Goal: Transaction & Acquisition: Purchase product/service

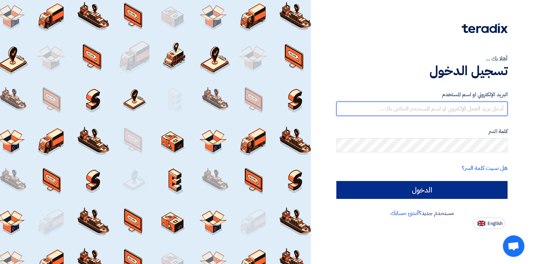
type input "[EMAIL_ADDRESS][DOMAIN_NAME]"
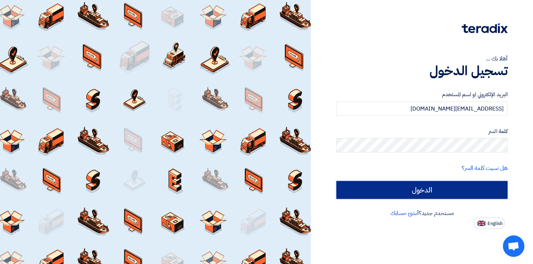
click at [382, 190] on input "الدخول" at bounding box center [421, 190] width 171 height 18
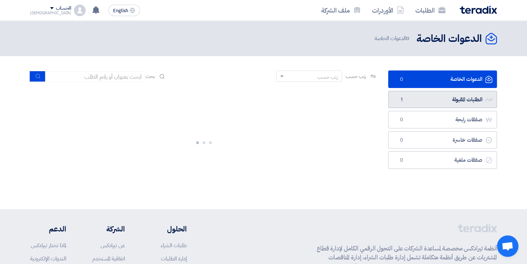
click at [433, 99] on link "الطلبات المقبولة الطلبات المقبولة 1" at bounding box center [442, 100] width 109 height 18
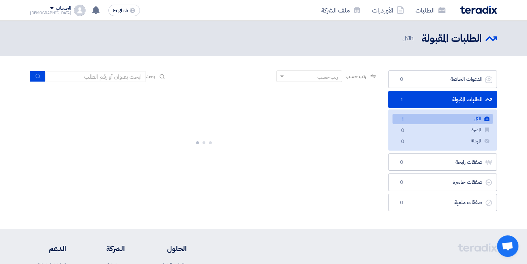
click at [435, 118] on link "الكل الكل 1" at bounding box center [443, 119] width 100 height 10
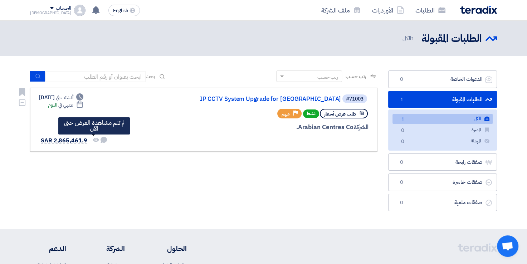
click at [93, 139] on icon "لم تتم مشاهدة العرض حتى الآن" at bounding box center [96, 140] width 6 height 6
click at [103, 140] on use at bounding box center [104, 140] width 6 height 6
click at [204, 111] on div "طلب عرض أسعار نشط Priority مهم" at bounding box center [283, 113] width 172 height 13
click at [329, 128] on div "الشركة Arabian Centres Co." at bounding box center [283, 127] width 172 height 9
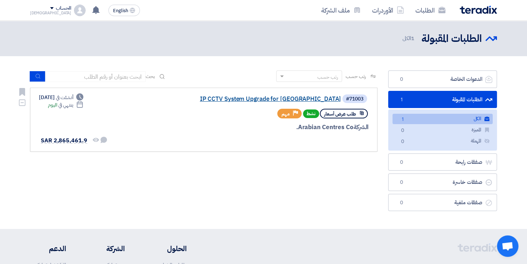
click at [251, 101] on link "IP CCTV System Upgrade for [GEOGRAPHIC_DATA]" at bounding box center [269, 99] width 143 height 6
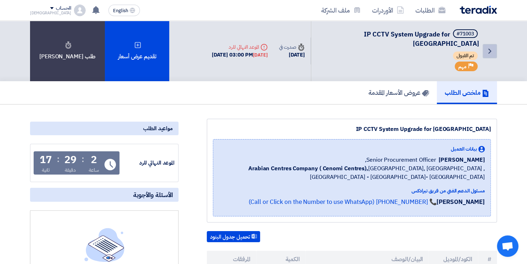
click at [488, 47] on icon "Back" at bounding box center [490, 51] width 9 height 9
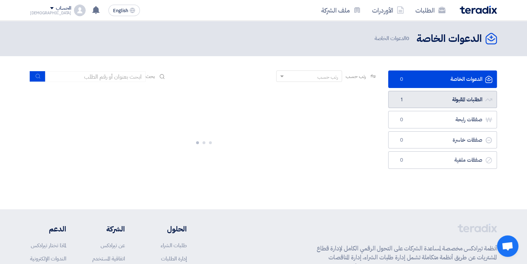
click at [438, 102] on link "الطلبات المقبولة الطلبات المقبولة 1" at bounding box center [442, 100] width 109 height 18
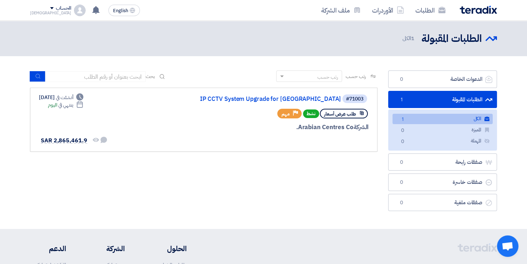
click at [404, 121] on span "1" at bounding box center [402, 120] width 9 height 8
click at [427, 12] on link "الطلبات" at bounding box center [431, 10] width 42 height 17
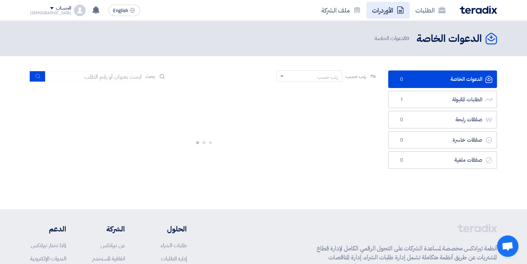
click at [387, 11] on link "الأوردرات" at bounding box center [388, 10] width 43 height 17
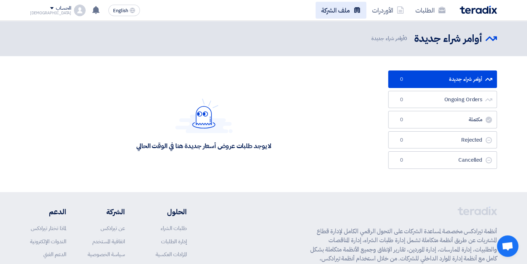
click at [356, 9] on icon at bounding box center [357, 9] width 7 height 7
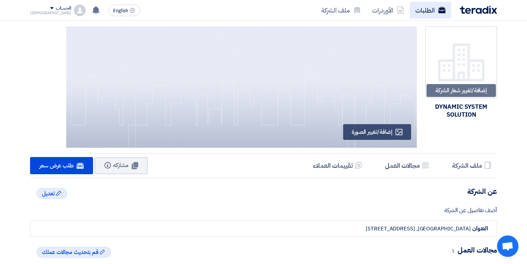
click at [426, 12] on link "الطلبات" at bounding box center [431, 10] width 42 height 17
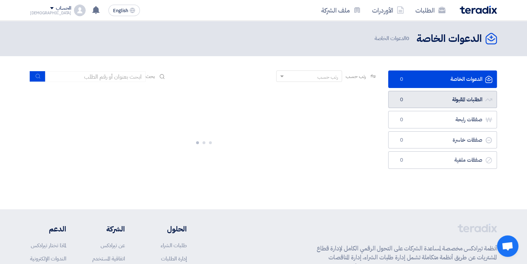
click at [430, 101] on link "الطلبات المقبولة الطلبات المقبولة 0" at bounding box center [442, 100] width 109 height 18
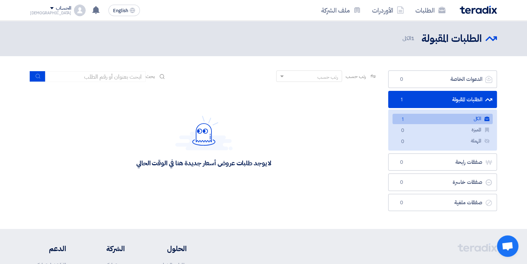
click at [427, 119] on link "الكل الكل 1" at bounding box center [443, 119] width 100 height 10
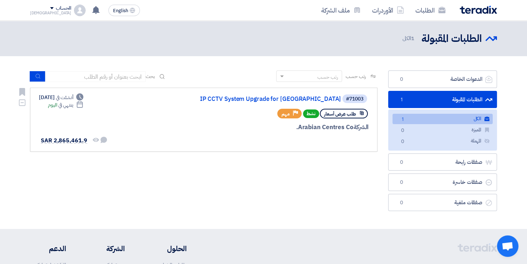
click at [294, 112] on div "Priority مهم" at bounding box center [289, 114] width 24 height 10
click at [291, 98] on link "IP CCTV System Upgrade for [GEOGRAPHIC_DATA]" at bounding box center [269, 99] width 143 height 6
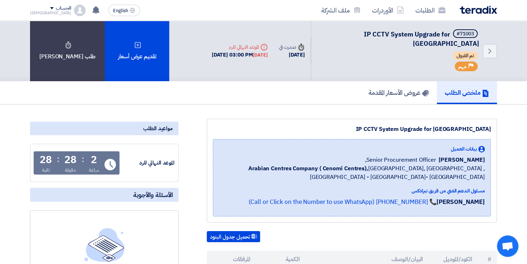
click at [462, 187] on div "مسئول الدعم الفني من فريق تيرادكس" at bounding box center [352, 191] width 266 height 8
click at [351, 164] on span "Arabian Centres Company ( [GEOGRAPHIC_DATA]), [GEOGRAPHIC_DATA], [GEOGRAPHIC_DA…" at bounding box center [352, 172] width 266 height 17
click at [415, 88] on h5 "عروض الأسعار المقدمة" at bounding box center [399, 92] width 61 height 8
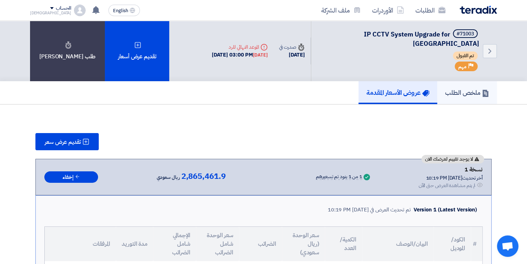
click at [457, 90] on link "ملخص الطلب" at bounding box center [468, 92] width 60 height 23
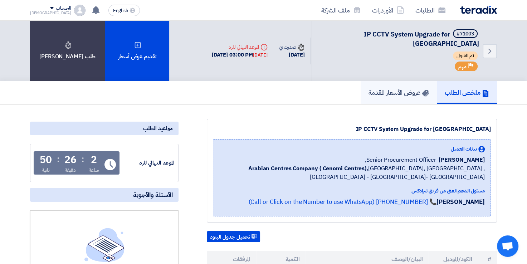
click at [417, 88] on h5 "عروض الأسعار المقدمة" at bounding box center [399, 92] width 61 height 8
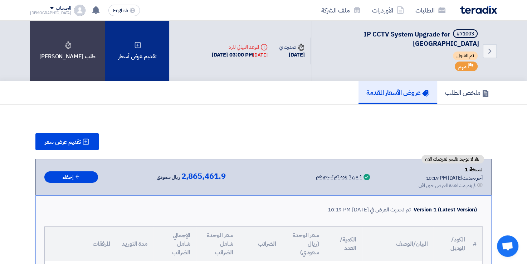
click at [133, 45] on div "تقديم عرض أسعار" at bounding box center [137, 51] width 64 height 61
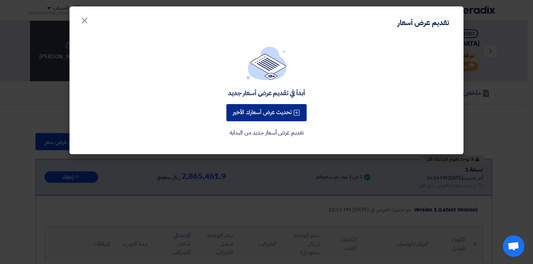
click at [261, 114] on button "تحديث عرض أسعارك الأخير" at bounding box center [266, 112] width 80 height 17
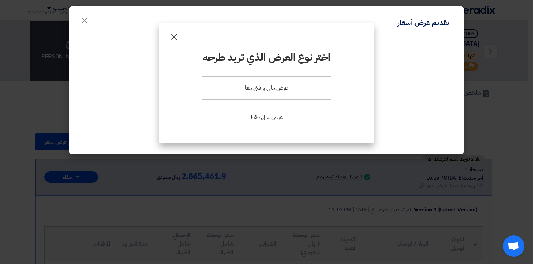
click at [173, 35] on span "×" at bounding box center [174, 36] width 9 height 21
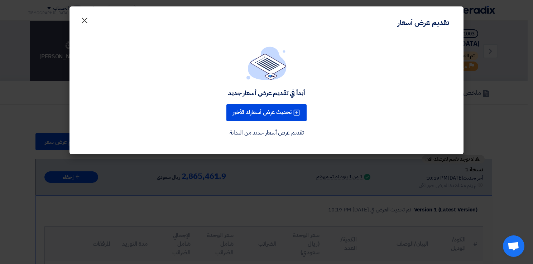
click at [84, 21] on span "×" at bounding box center [84, 19] width 9 height 21
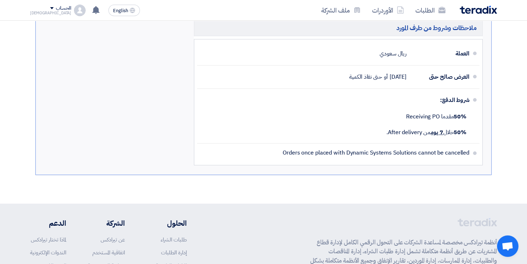
scroll to position [567, 0]
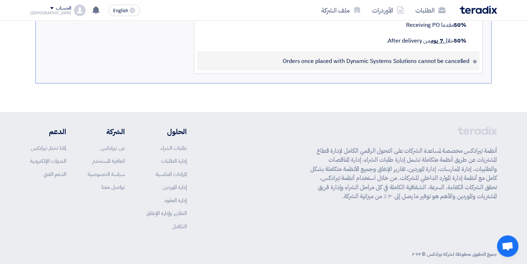
click at [318, 58] on span "Orders once placed with Dynamic Systems Solutions cannot be cancelled" at bounding box center [376, 61] width 187 height 7
copy div "Orders once placed with Dynamic Systems Solutions cannot be cancelled"
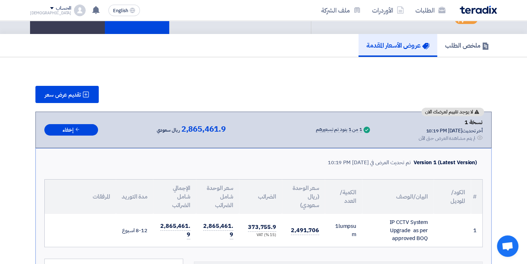
scroll to position [0, 0]
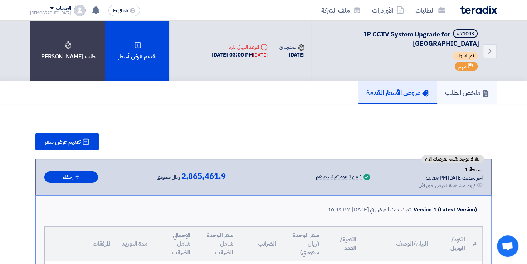
click at [458, 88] on h5 "ملخص الطلب" at bounding box center [467, 92] width 44 height 8
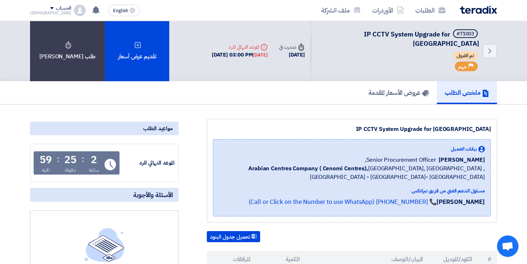
click at [398, 156] on span "Senior Procurement Officer," at bounding box center [400, 160] width 71 height 9
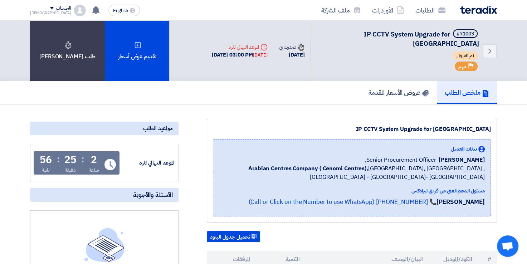
drag, startPoint x: 398, startPoint y: 149, endPoint x: 455, endPoint y: 138, distance: 57.9
click at [455, 145] on span "بيانات العميل" at bounding box center [464, 149] width 26 height 8
click at [383, 164] on span "Arabian Centres Company ( [GEOGRAPHIC_DATA]), [GEOGRAPHIC_DATA], [GEOGRAPHIC_DA…" at bounding box center [352, 172] width 266 height 17
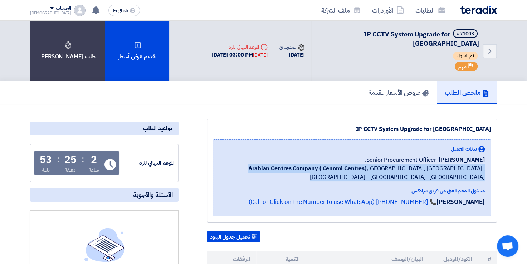
click at [383, 164] on span "Arabian Centres Company ( [GEOGRAPHIC_DATA]), [GEOGRAPHIC_DATA], [GEOGRAPHIC_DA…" at bounding box center [352, 172] width 266 height 17
click at [243, 231] on button "تحميل جدول البنود" at bounding box center [233, 236] width 53 height 11
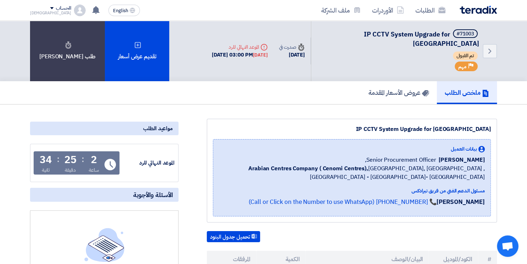
click at [353, 61] on div "#71003 IP CCTV System Upgrade for [GEOGRAPHIC_DATA] تم القبول Priority مهم" at bounding box center [399, 50] width 159 height 43
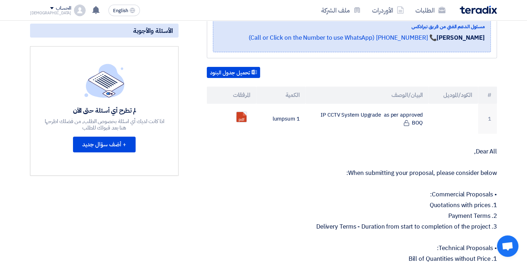
scroll to position [165, 0]
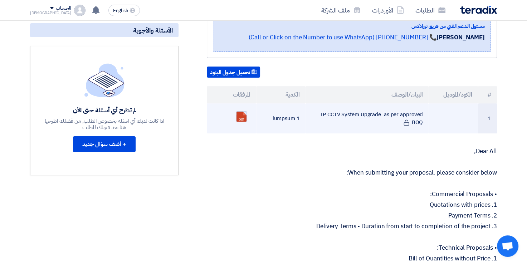
click at [238, 112] on link at bounding box center [265, 133] width 57 height 43
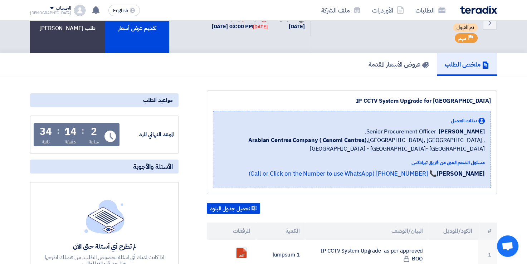
scroll to position [0, 0]
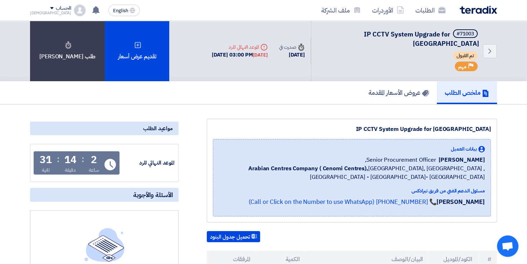
click at [261, 44] on icon "Deadline" at bounding box center [264, 47] width 7 height 7
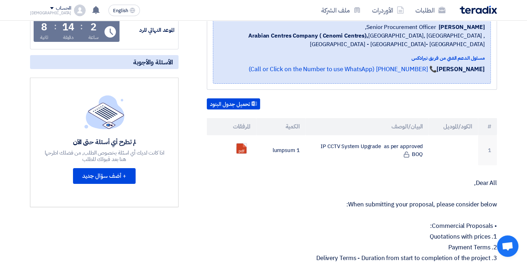
scroll to position [133, 0]
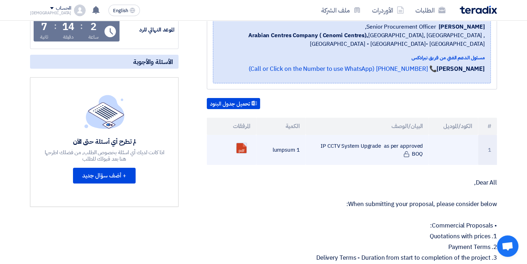
click at [240, 143] on link at bounding box center [265, 164] width 57 height 43
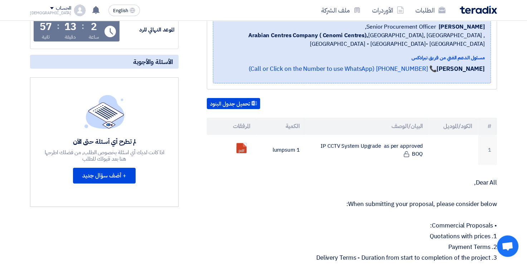
scroll to position [0, 0]
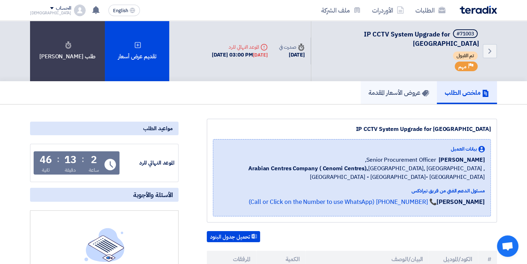
click at [391, 88] on h5 "عروض الأسعار المقدمة" at bounding box center [399, 92] width 61 height 8
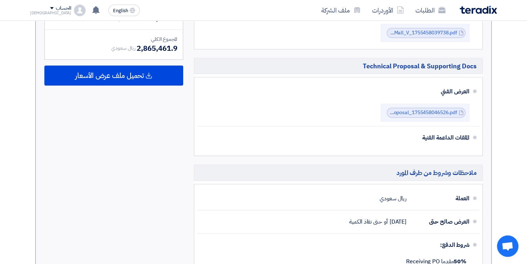
scroll to position [332, 0]
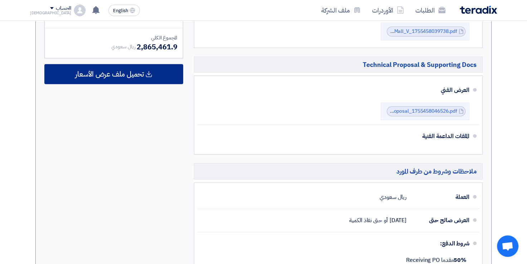
click at [131, 71] on span "تحميل ملف عرض الأسعار" at bounding box center [109, 74] width 69 height 6
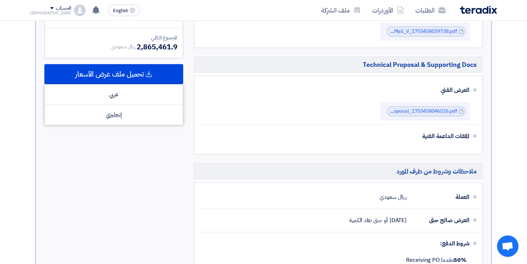
click at [172, 147] on div "المجموع الجزئي ريال سعودي 2,491,706 الضريبة ريال سعودي 373,755.9 المجموع الكلي" at bounding box center [114, 143] width 150 height 339
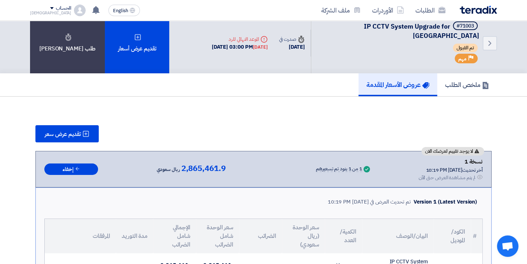
scroll to position [0, 0]
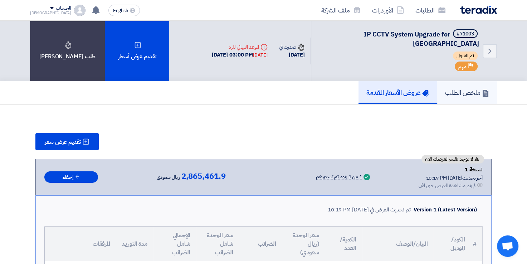
click at [463, 90] on link "ملخص الطلب" at bounding box center [468, 92] width 60 height 23
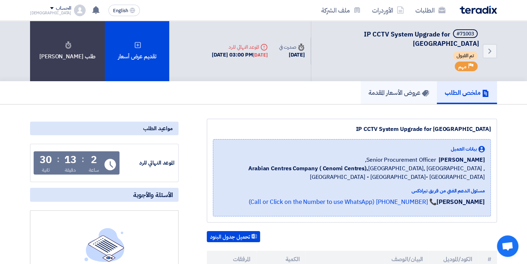
click at [409, 88] on h5 "عروض الأسعار المقدمة" at bounding box center [399, 92] width 61 height 8
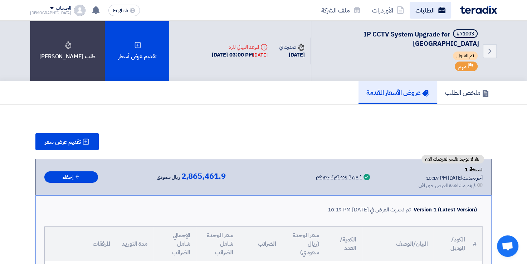
click at [426, 10] on link "الطلبات" at bounding box center [431, 10] width 42 height 17
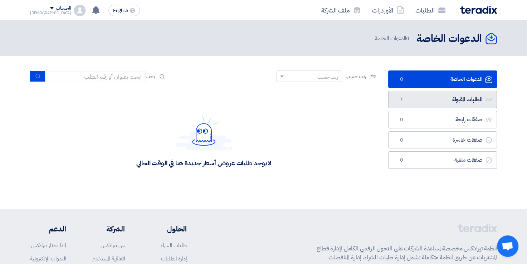
click at [420, 102] on link "الطلبات المقبولة الطلبات المقبولة 1" at bounding box center [442, 100] width 109 height 18
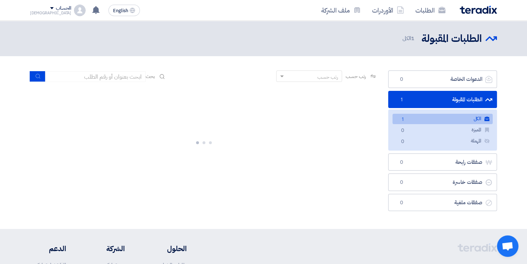
click at [426, 120] on link "الكل الكل 1" at bounding box center [443, 119] width 100 height 10
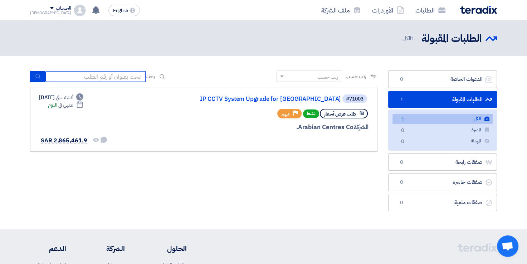
click at [75, 78] on input at bounding box center [95, 76] width 100 height 11
click at [169, 120] on div "#71003 IP CCTV System Upgrade for [GEOGRAPHIC_DATA] طلب عرض أسعار نشط Priority …" at bounding box center [204, 120] width 330 height 52
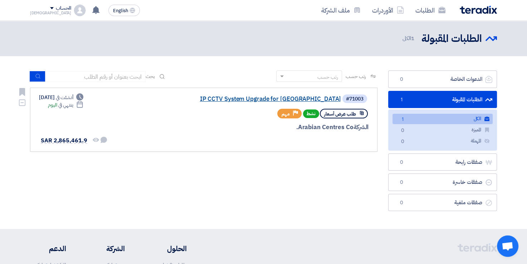
click at [254, 100] on link "IP CCTV System Upgrade for [GEOGRAPHIC_DATA]" at bounding box center [269, 99] width 143 height 6
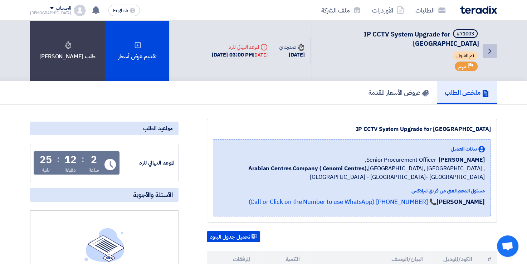
click at [494, 46] on link "Back" at bounding box center [490, 51] width 14 height 14
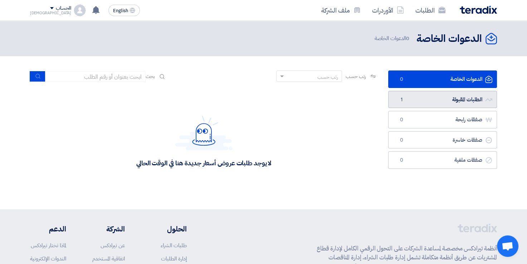
click at [432, 99] on link "الطلبات المقبولة الطلبات المقبولة 1" at bounding box center [442, 100] width 109 height 18
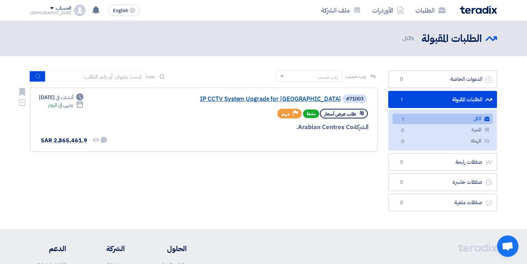
click at [229, 98] on link "IP CCTV System Upgrade for [GEOGRAPHIC_DATA]" at bounding box center [269, 99] width 143 height 6
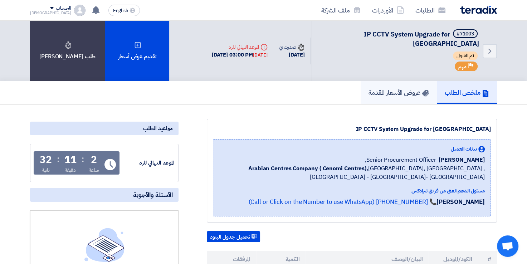
click at [403, 88] on h5 "عروض الأسعار المقدمة" at bounding box center [399, 92] width 61 height 8
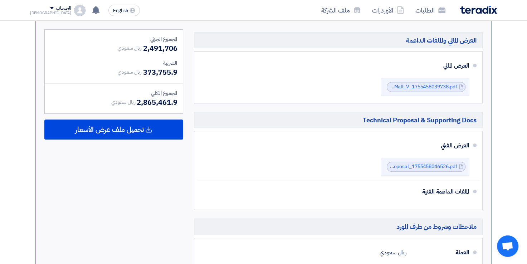
scroll to position [276, 0]
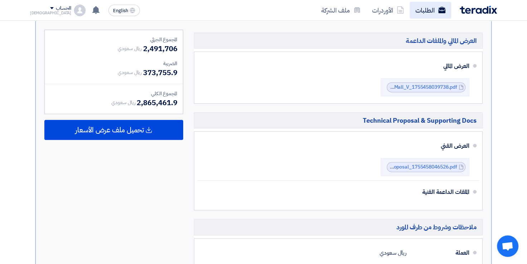
click at [427, 13] on link "الطلبات" at bounding box center [431, 10] width 42 height 17
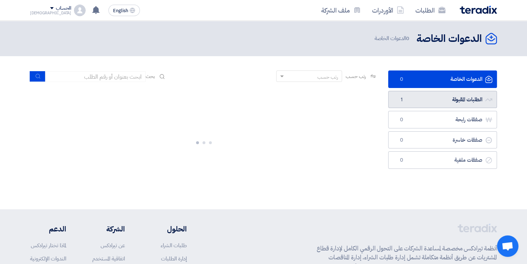
click at [419, 101] on link "الطلبات المقبولة الطلبات المقبولة 1" at bounding box center [442, 100] width 109 height 18
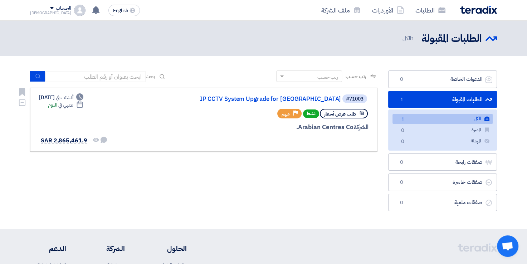
click at [172, 115] on div "#71003 IP CCTV System Upgrade for [GEOGRAPHIC_DATA] طلب عرض أسعار نشط Priority …" at bounding box center [204, 120] width 330 height 52
click at [242, 102] on link "IP CCTV System Upgrade for [GEOGRAPHIC_DATA]" at bounding box center [269, 99] width 143 height 6
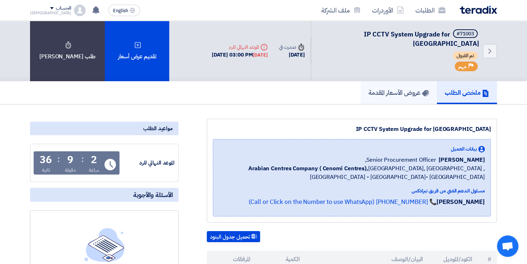
click at [387, 88] on h5 "عروض الأسعار المقدمة" at bounding box center [399, 92] width 61 height 8
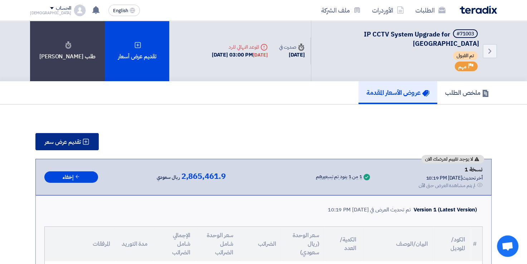
click at [72, 139] on span "تقديم عرض سعر" at bounding box center [63, 142] width 36 height 6
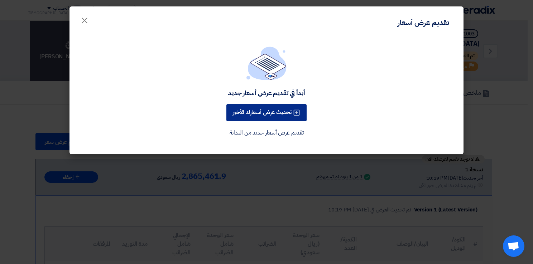
click at [262, 111] on button "تحديث عرض أسعارك الأخير" at bounding box center [266, 112] width 80 height 17
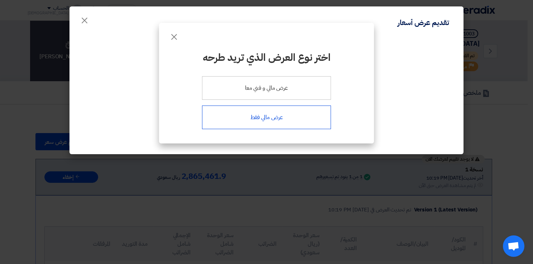
click at [264, 117] on div "عرض مالي فقط" at bounding box center [266, 118] width 129 height 24
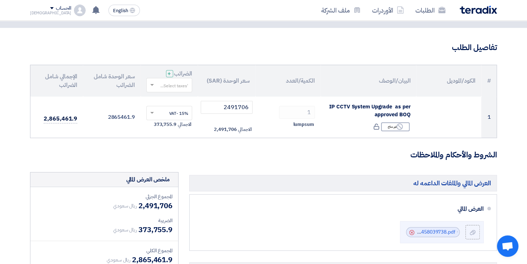
scroll to position [41, 0]
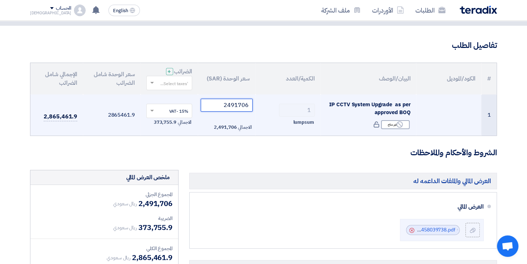
click at [222, 106] on input "2491706" at bounding box center [227, 105] width 52 height 13
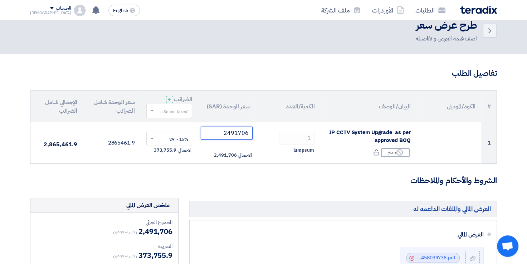
scroll to position [0, 0]
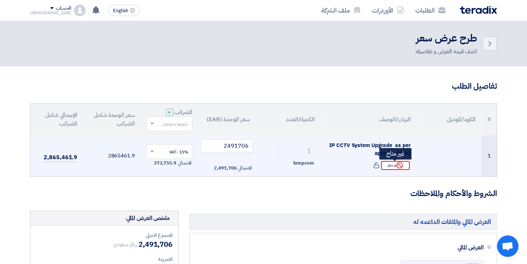
click at [396, 165] on div "Reject غير متاح" at bounding box center [395, 165] width 29 height 9
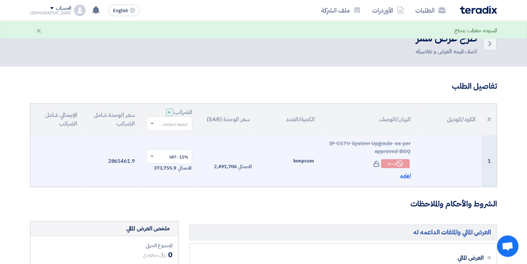
click at [405, 176] on span "اعاده" at bounding box center [406, 176] width 10 height 8
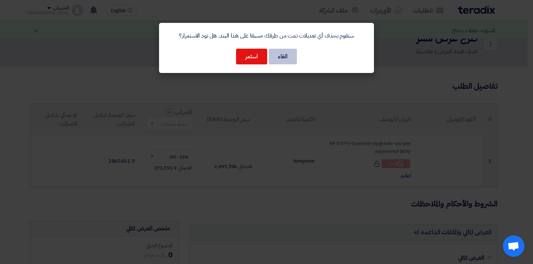
click at [288, 55] on button "الغاء" at bounding box center [283, 57] width 28 height 16
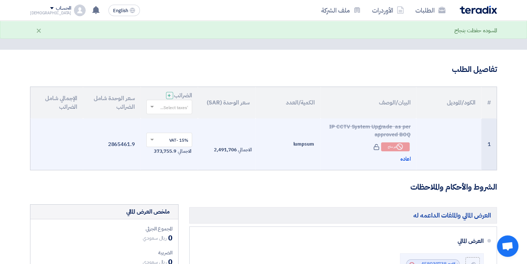
scroll to position [27, 0]
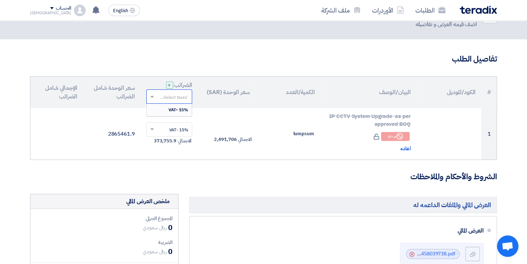
click at [167, 95] on input "text" at bounding box center [174, 97] width 32 height 12
click at [97, 106] on th "سعر الوحدة شامل الضرائب" at bounding box center [112, 93] width 58 height 32
click at [151, 96] on span at bounding box center [152, 97] width 4 height 2
click at [175, 107] on span "15% -VAT" at bounding box center [179, 110] width 20 height 6
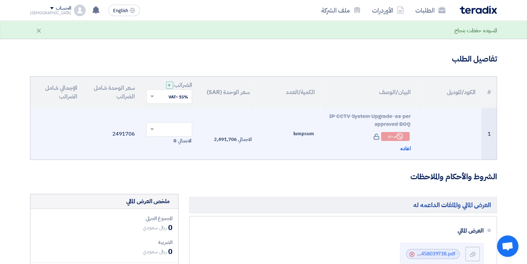
drag, startPoint x: 89, startPoint y: 114, endPoint x: 161, endPoint y: 126, distance: 72.7
click at [161, 126] on tr "1 IP CCTV System Upgrade as per approved BOQ Reject غير متاح" at bounding box center [263, 134] width 467 height 52
click at [161, 126] on input "text" at bounding box center [174, 131] width 32 height 12
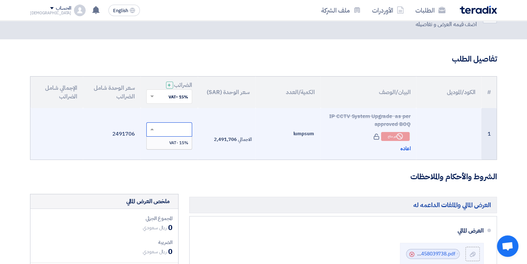
click at [165, 140] on div "15% -VAT" at bounding box center [169, 143] width 45 height 12
click at [58, 133] on td at bounding box center [56, 134] width 53 height 52
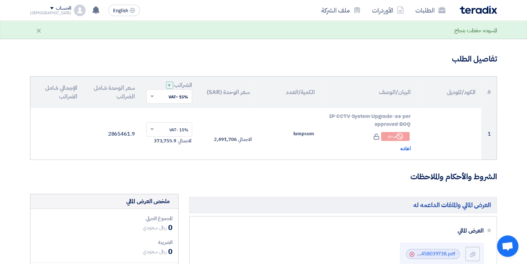
click at [252, 83] on th "سعر الوحدة (SAR)" at bounding box center [227, 93] width 58 height 32
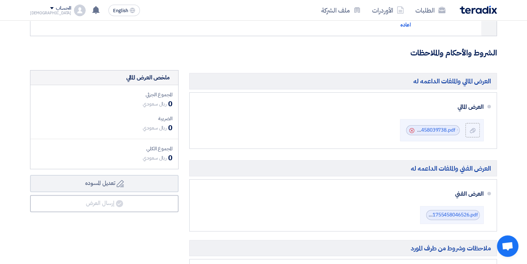
scroll to position [0, 0]
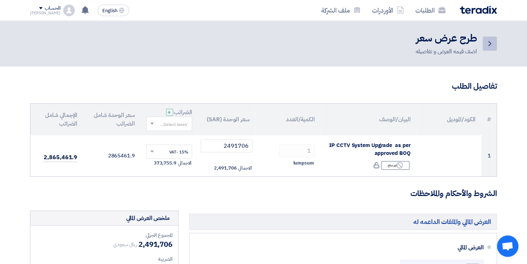
click at [489, 44] on icon "Back" at bounding box center [490, 43] width 9 height 9
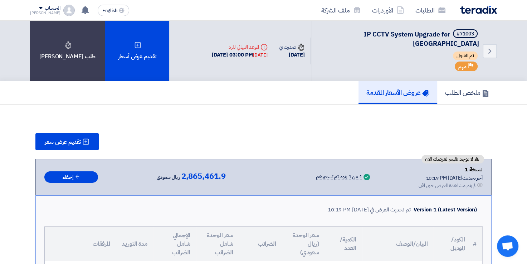
click at [231, 51] on div "18 Aug, 2025 03:00 PM Today" at bounding box center [240, 55] width 56 height 8
click at [261, 44] on icon "Deadline" at bounding box center [264, 47] width 7 height 7
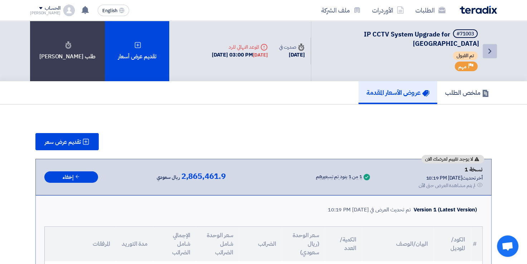
click at [490, 49] on use at bounding box center [490, 51] width 3 height 5
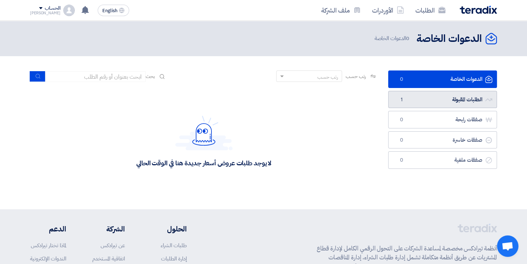
click at [454, 98] on link "الطلبات المقبولة الطلبات المقبولة 1" at bounding box center [442, 100] width 109 height 18
